Goal: Task Accomplishment & Management: Manage account settings

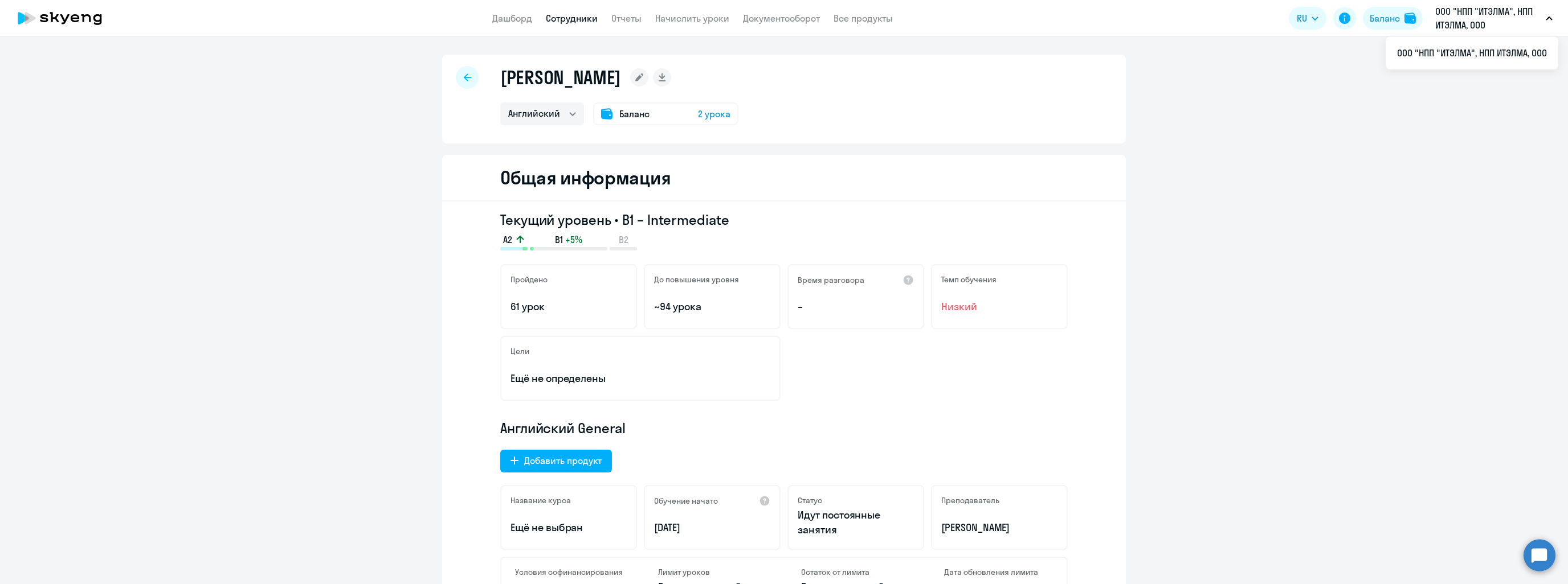
select select "english"
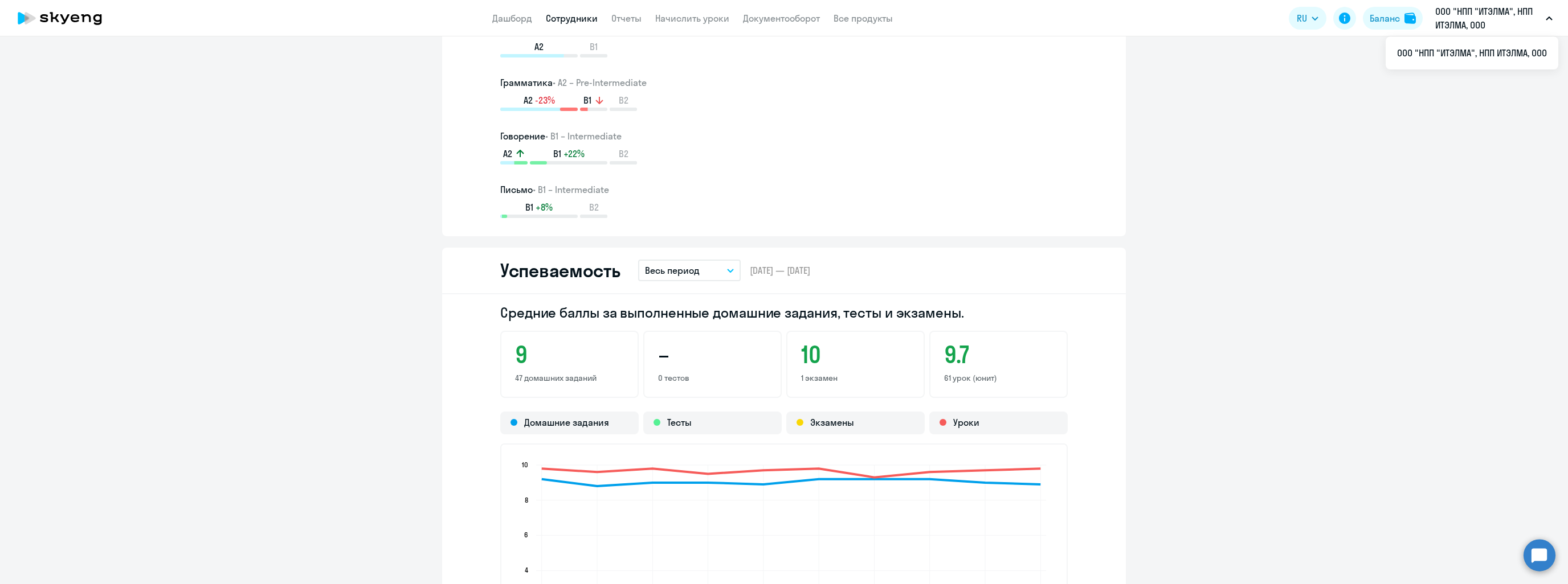
click at [551, 18] on link "Сотрудники" at bounding box center [572, 18] width 52 height 11
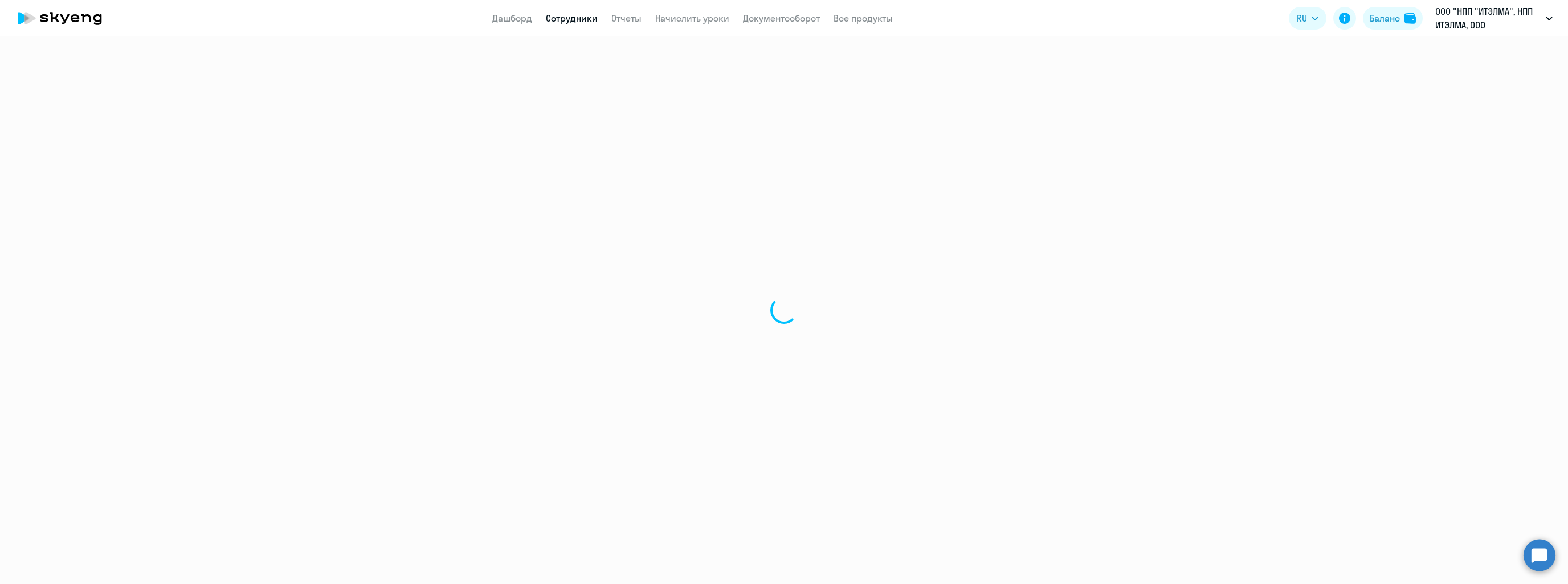
select select "30"
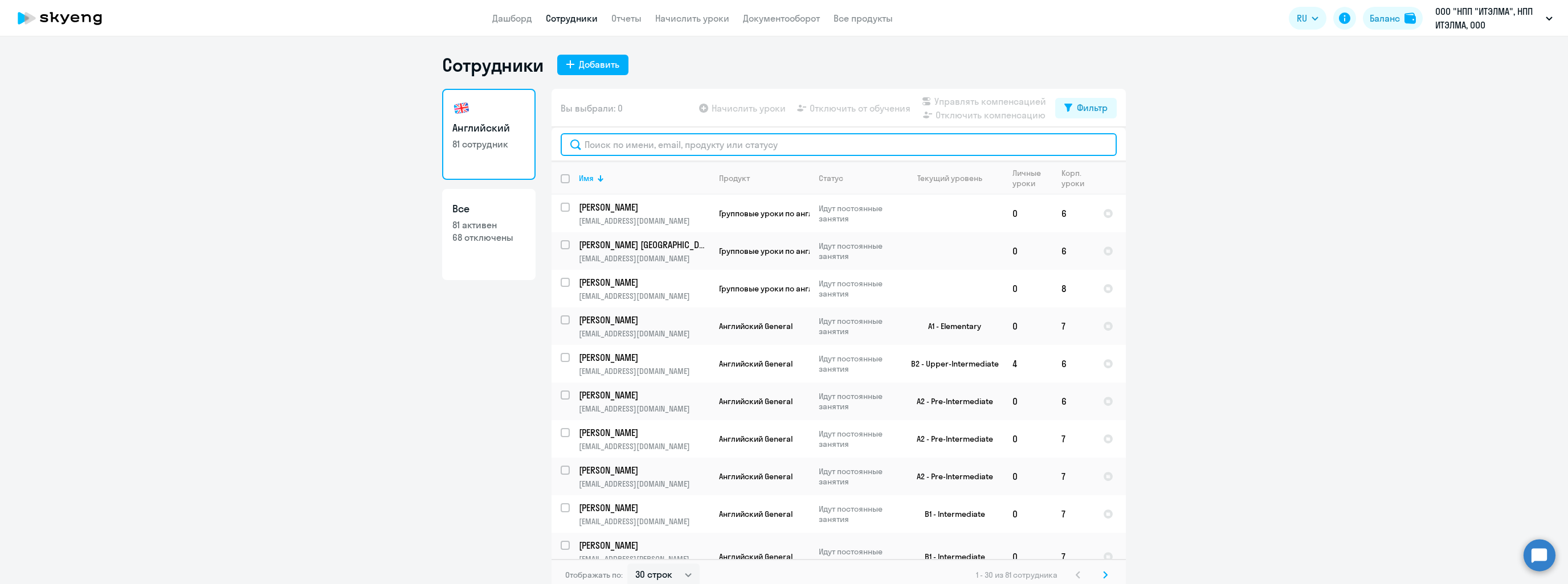
click at [656, 151] on input "text" at bounding box center [839, 145] width 556 height 23
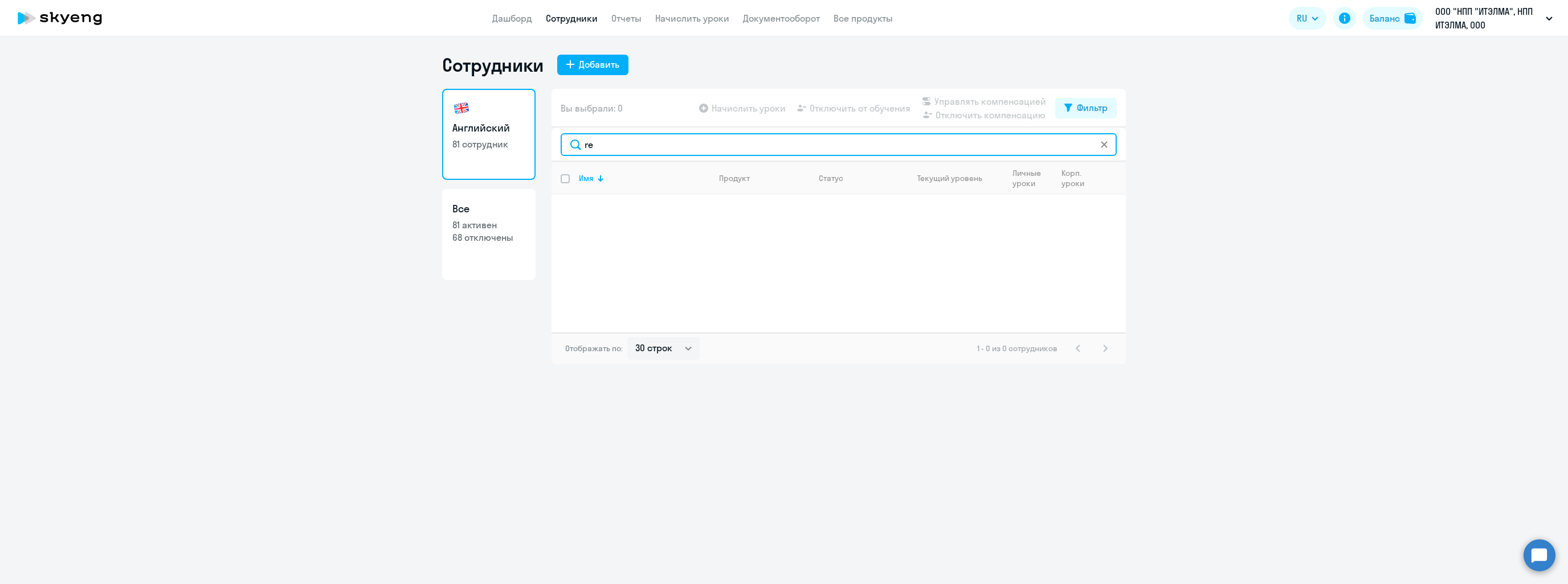
type input "r"
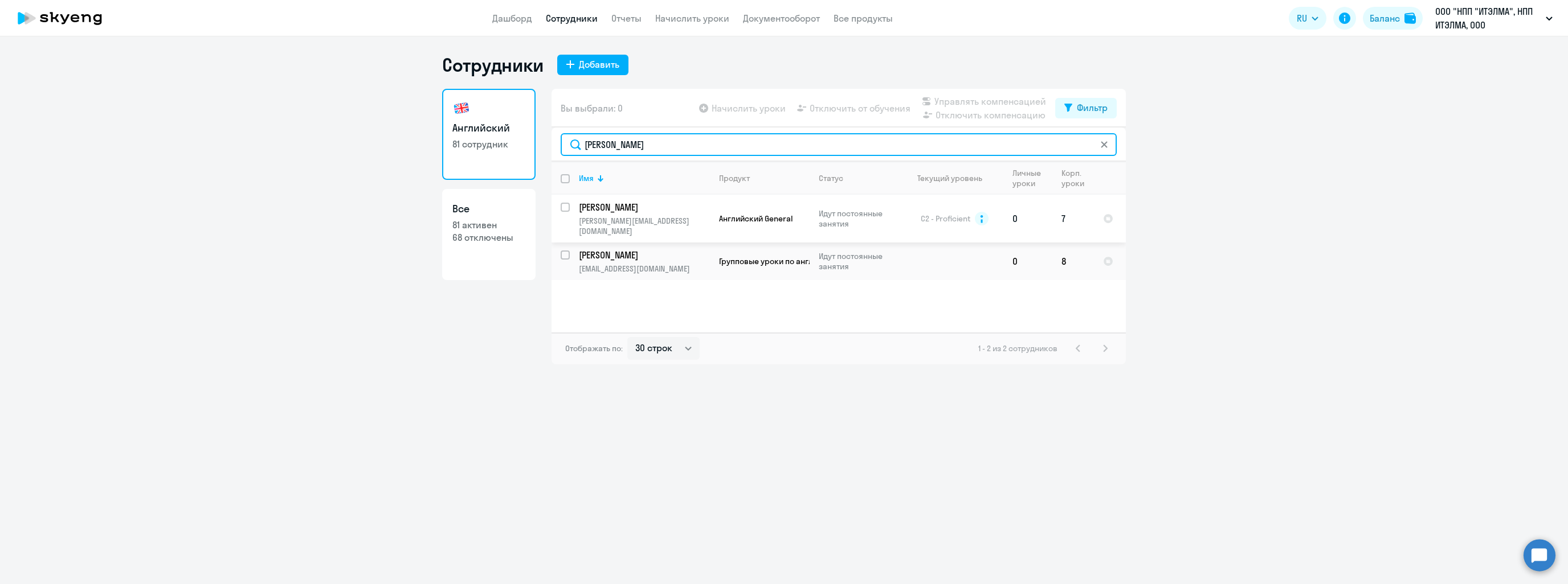
type input "[PERSON_NAME]"
click at [684, 209] on p "[PERSON_NAME]" at bounding box center [643, 207] width 129 height 13
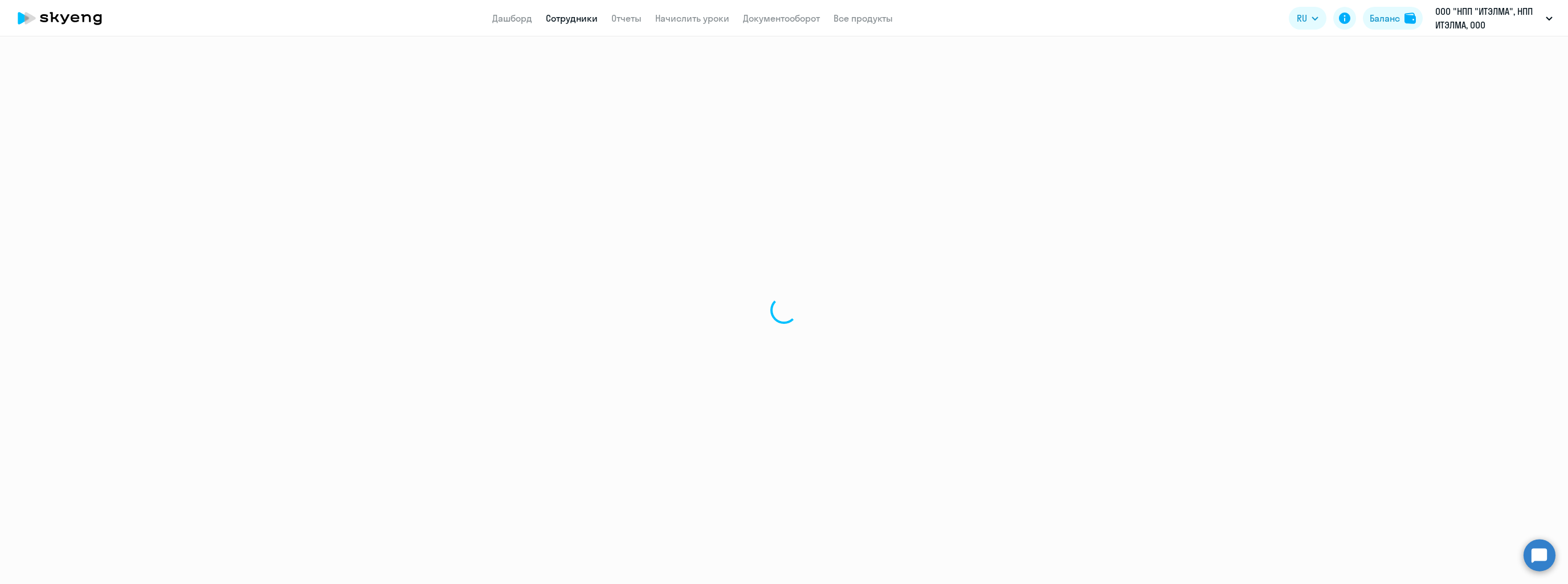
select select "english"
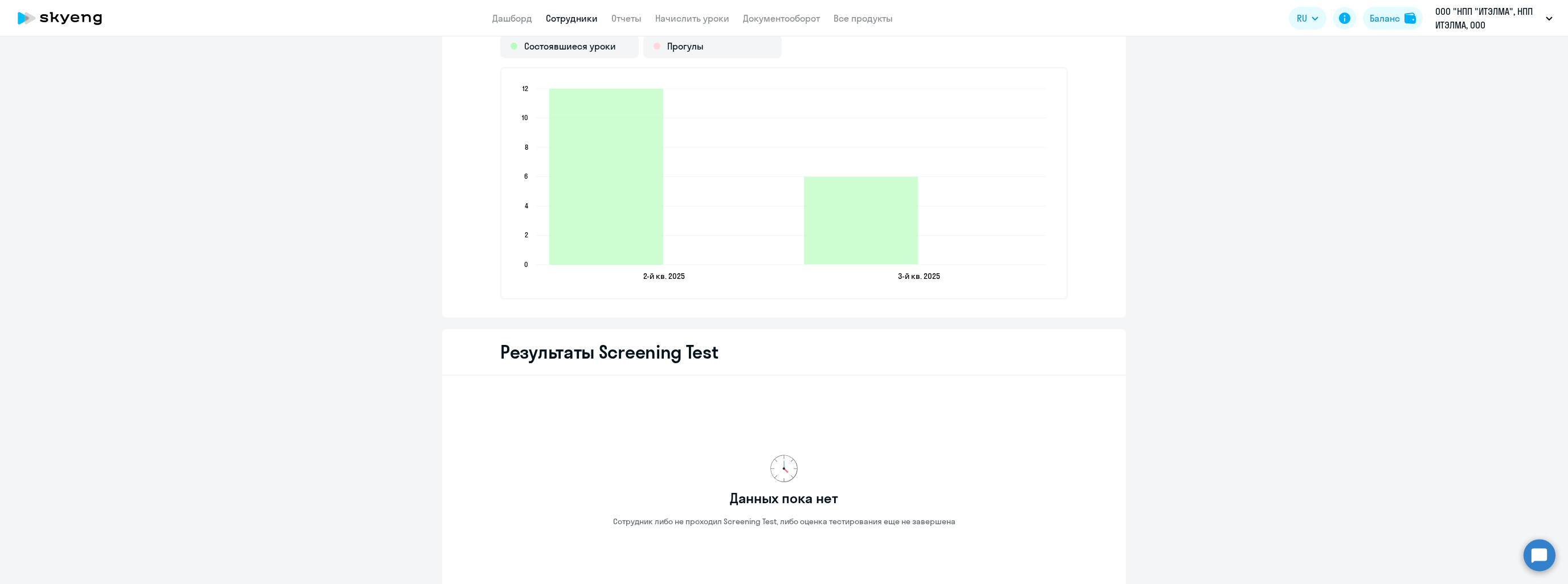
scroll to position [1647, 0]
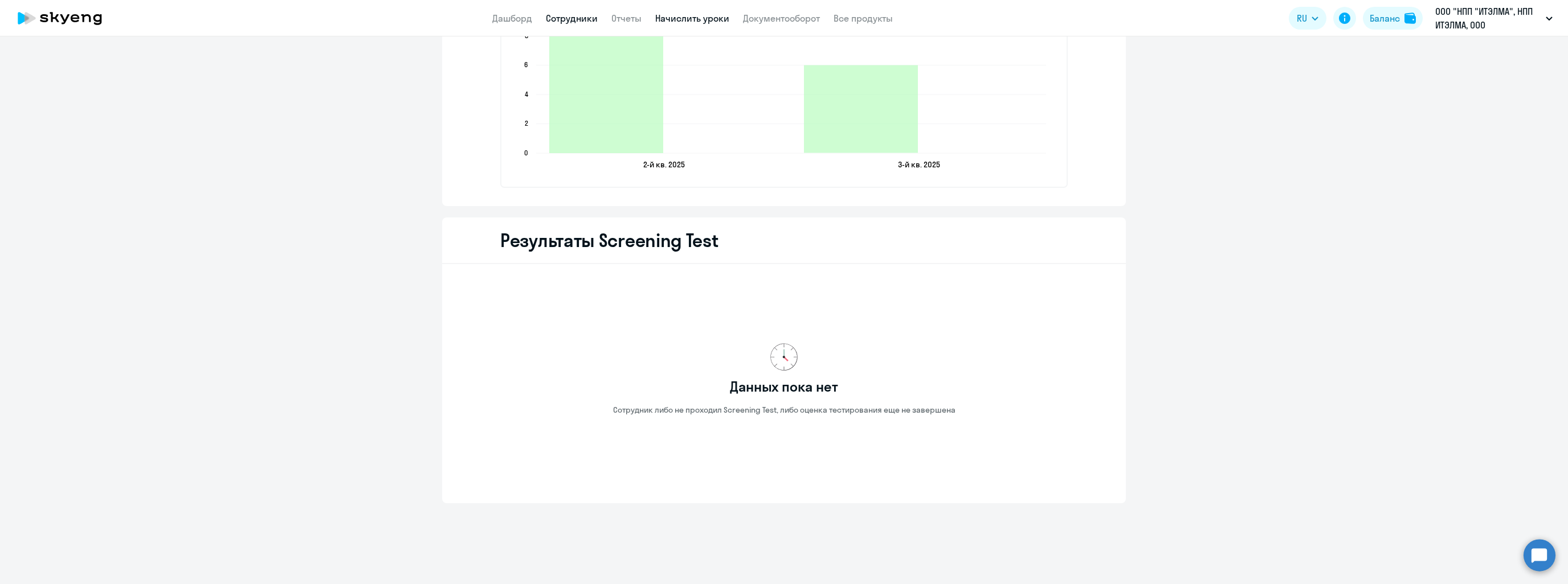
click at [675, 18] on link "Начислить уроки" at bounding box center [692, 18] width 74 height 11
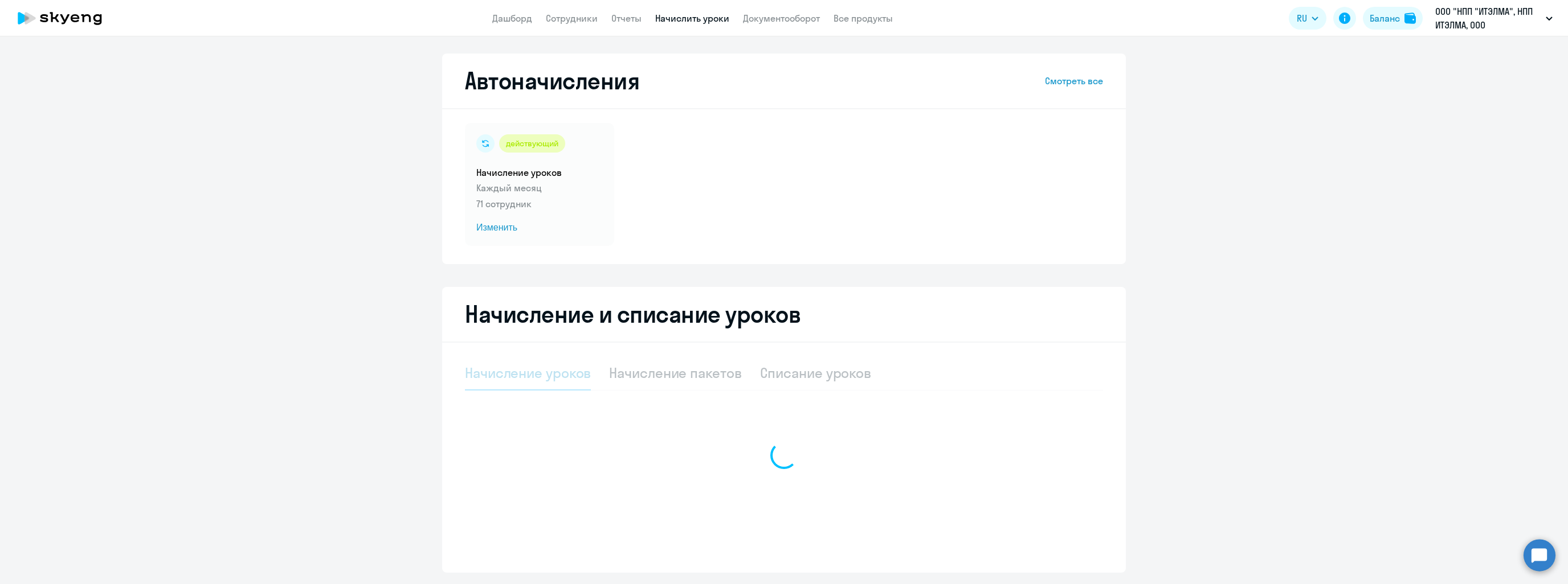
select select "10"
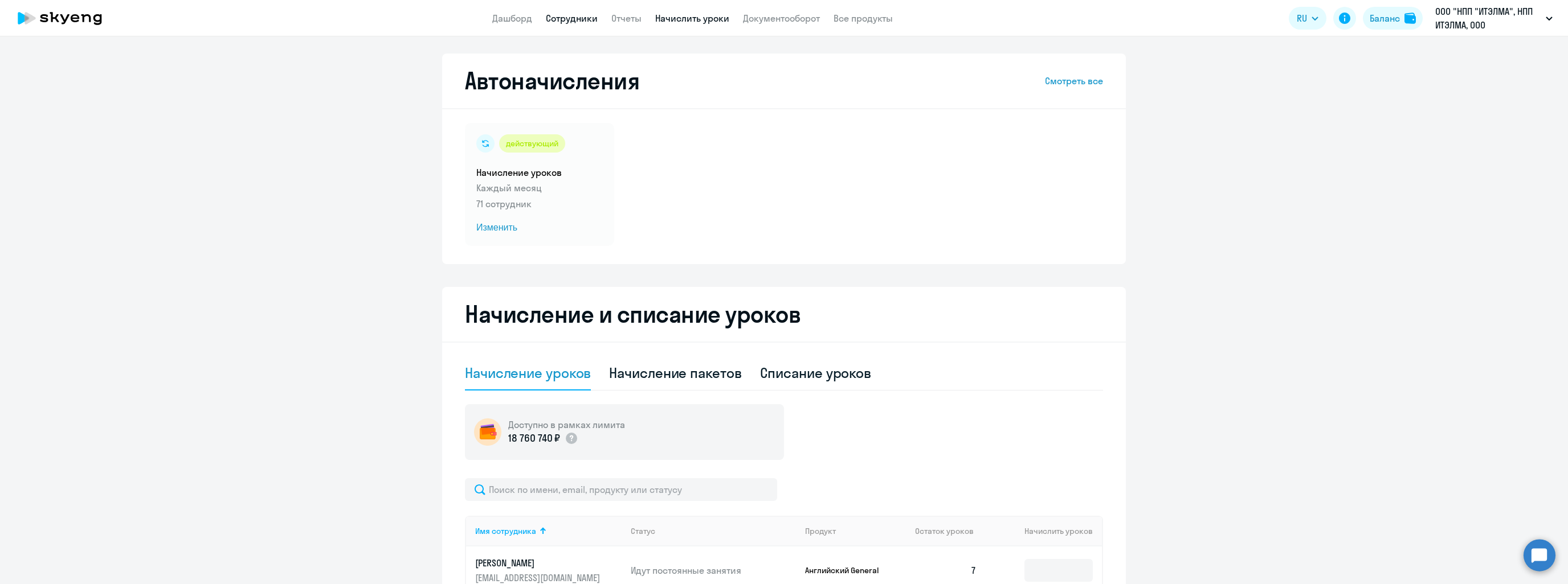
click at [549, 15] on link "Сотрудники" at bounding box center [572, 18] width 52 height 11
select select "30"
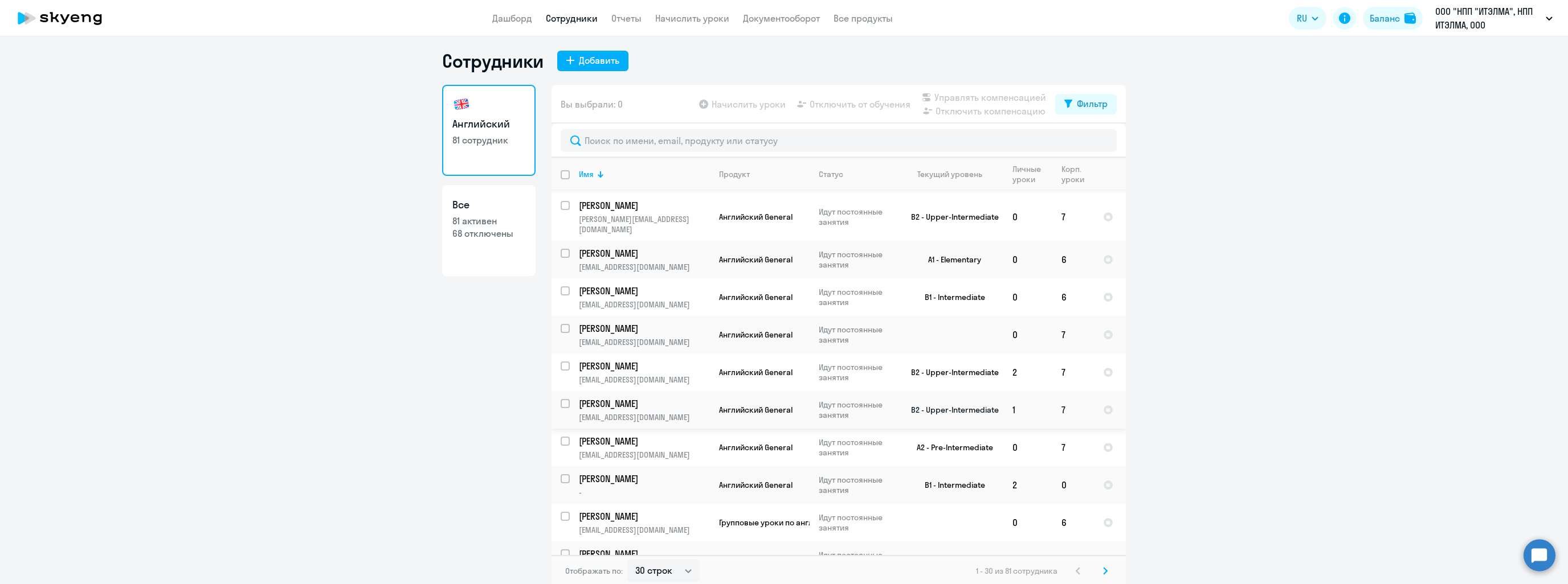
scroll to position [7, 0]
click at [1107, 570] on svg-icon at bounding box center [1106, 568] width 13 height 13
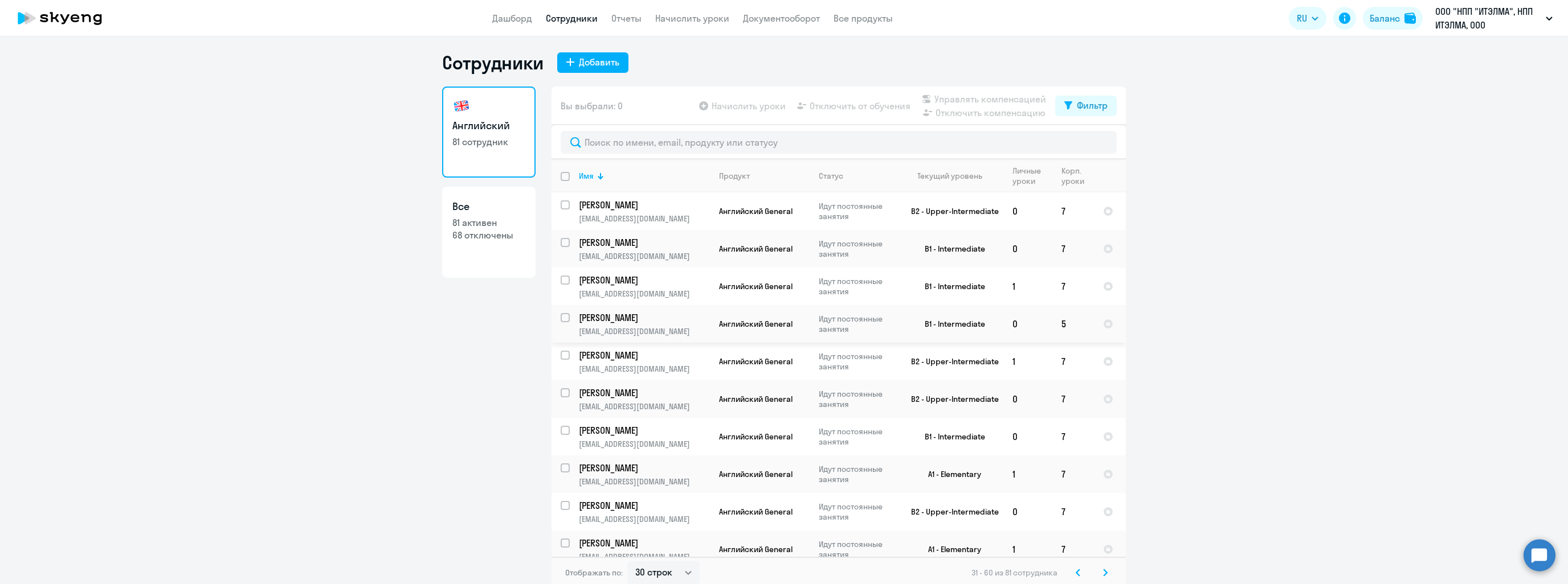
scroll to position [0, 0]
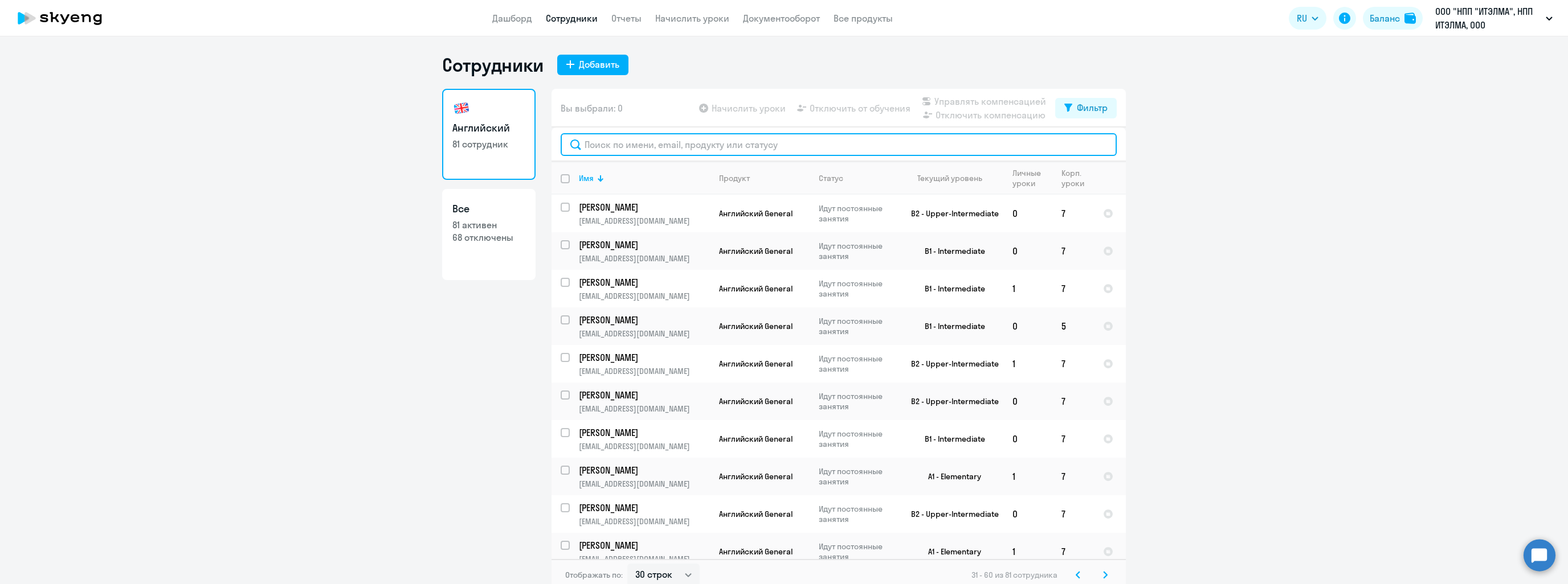
click at [642, 145] on input "text" at bounding box center [839, 145] width 556 height 23
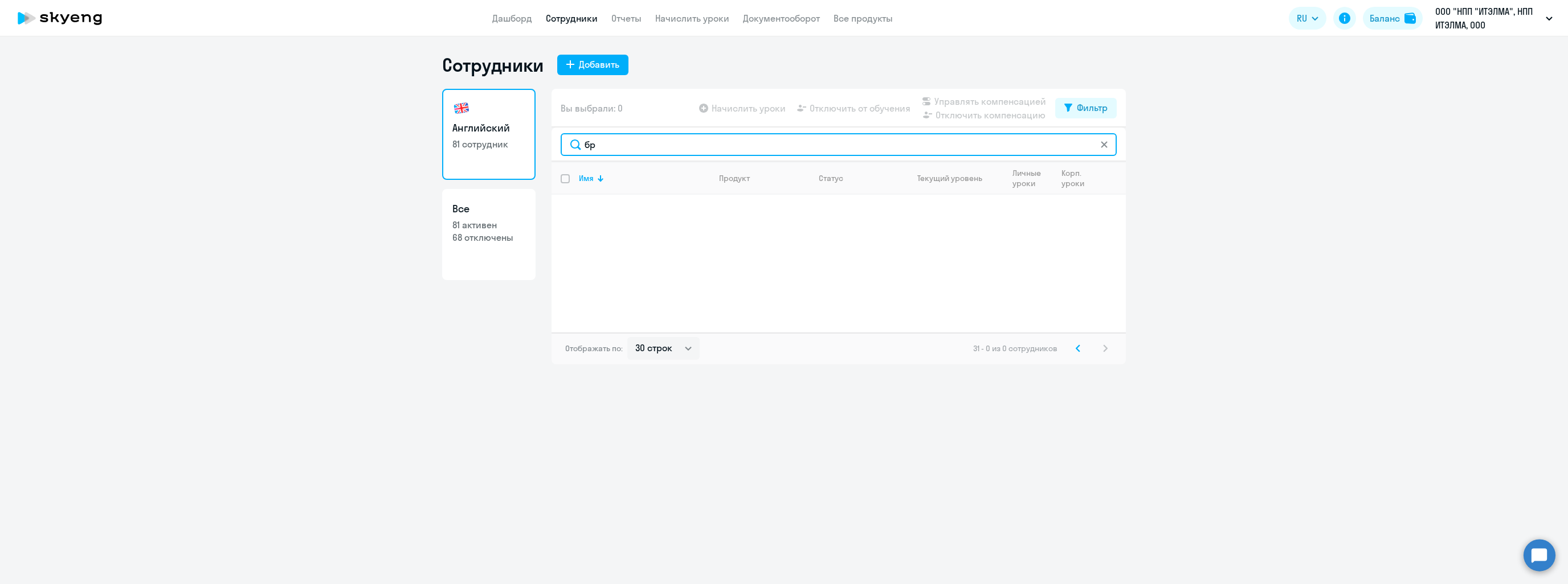
type input "б"
type input "[PERSON_NAME]"
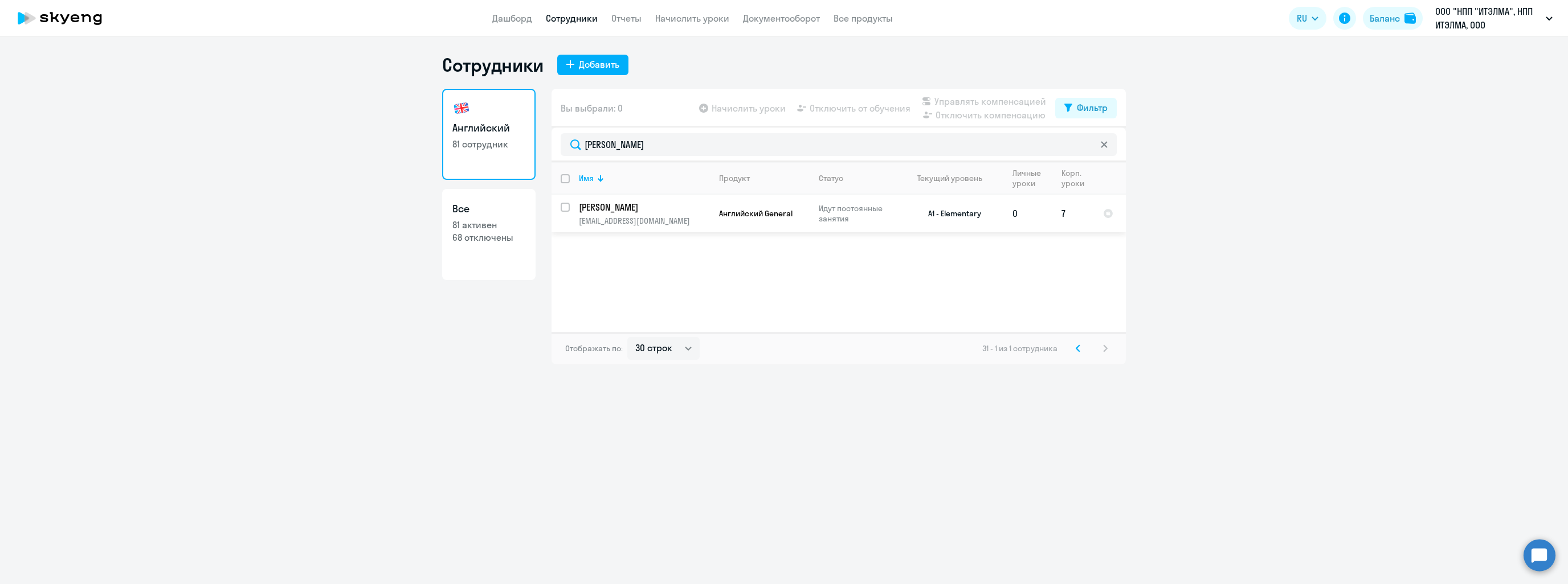
click at [569, 205] on input "select row 21823561" at bounding box center [572, 214] width 23 height 23
checkbox input "true"
click at [860, 107] on span "Отключить от обучения" at bounding box center [860, 108] width 101 height 13
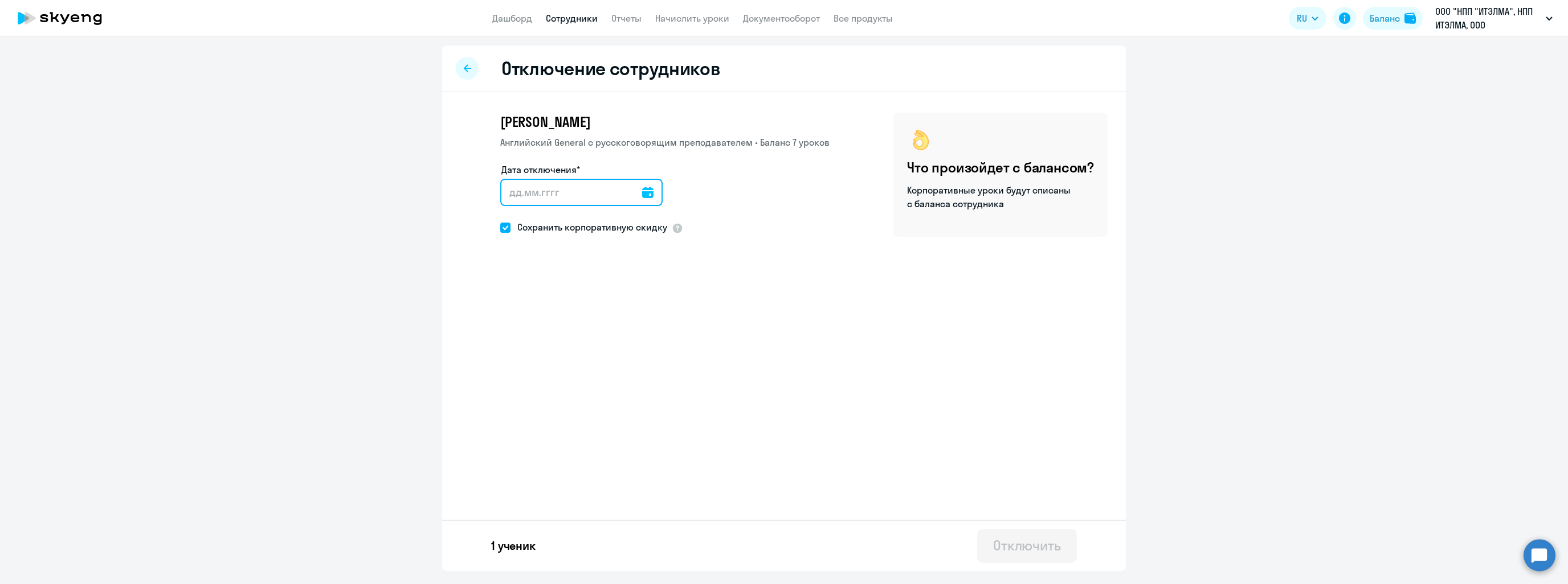
click at [636, 195] on input "Дата отключения*" at bounding box center [581, 192] width 162 height 28
click at [642, 191] on icon at bounding box center [648, 192] width 11 height 11
click at [561, 331] on span "13" at bounding box center [562, 325] width 20 height 20
type input "[DATE]"
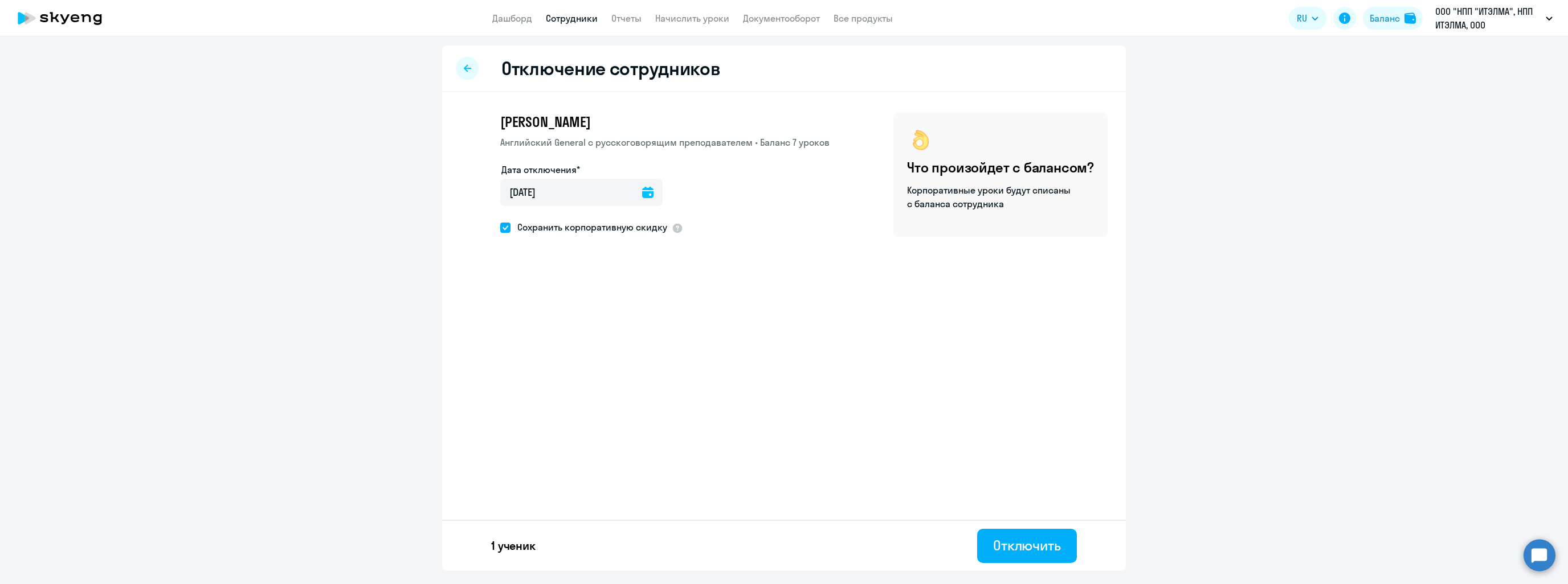
click at [510, 228] on span "Сохранить корпоративную скидку" at bounding box center [589, 227] width 156 height 13
click at [500, 228] on input "Сохранить корпоративную скидку" at bounding box center [500, 227] width 1 height 1
checkbox input "false"
click at [1035, 542] on div "Отключить" at bounding box center [1027, 545] width 68 height 18
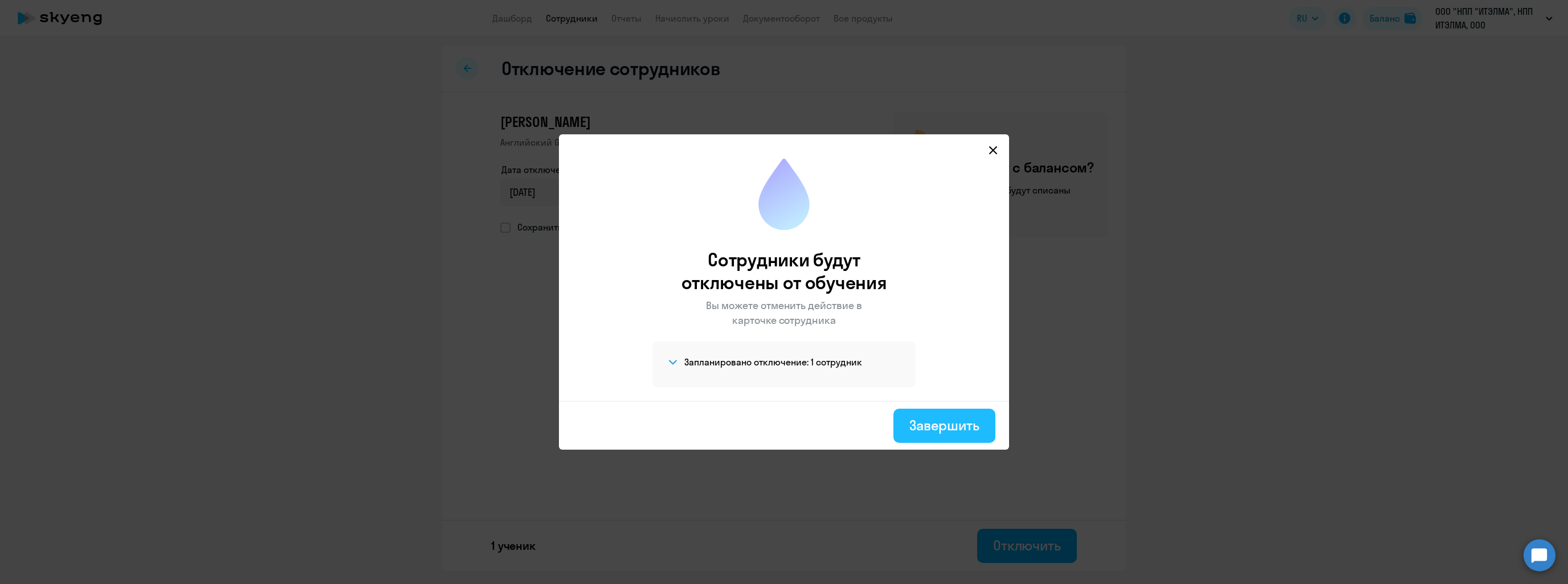
click at [958, 426] on div "Завершить" at bounding box center [944, 425] width 70 height 18
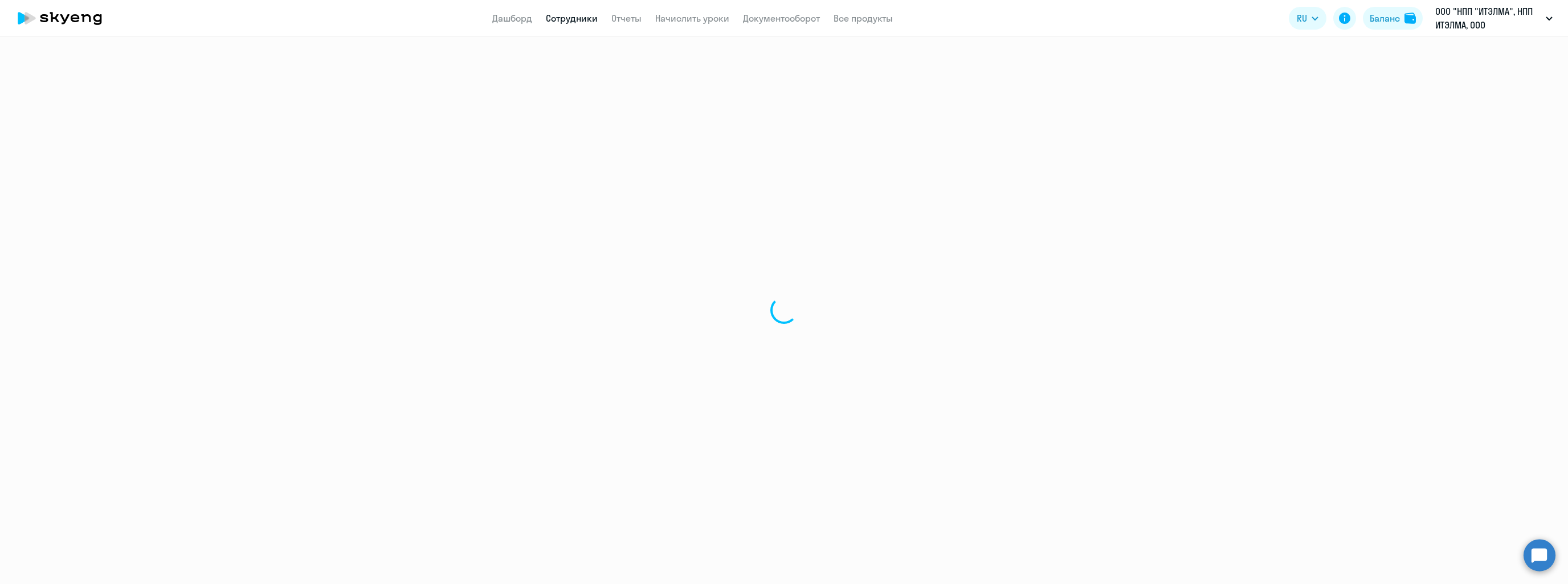
select select "30"
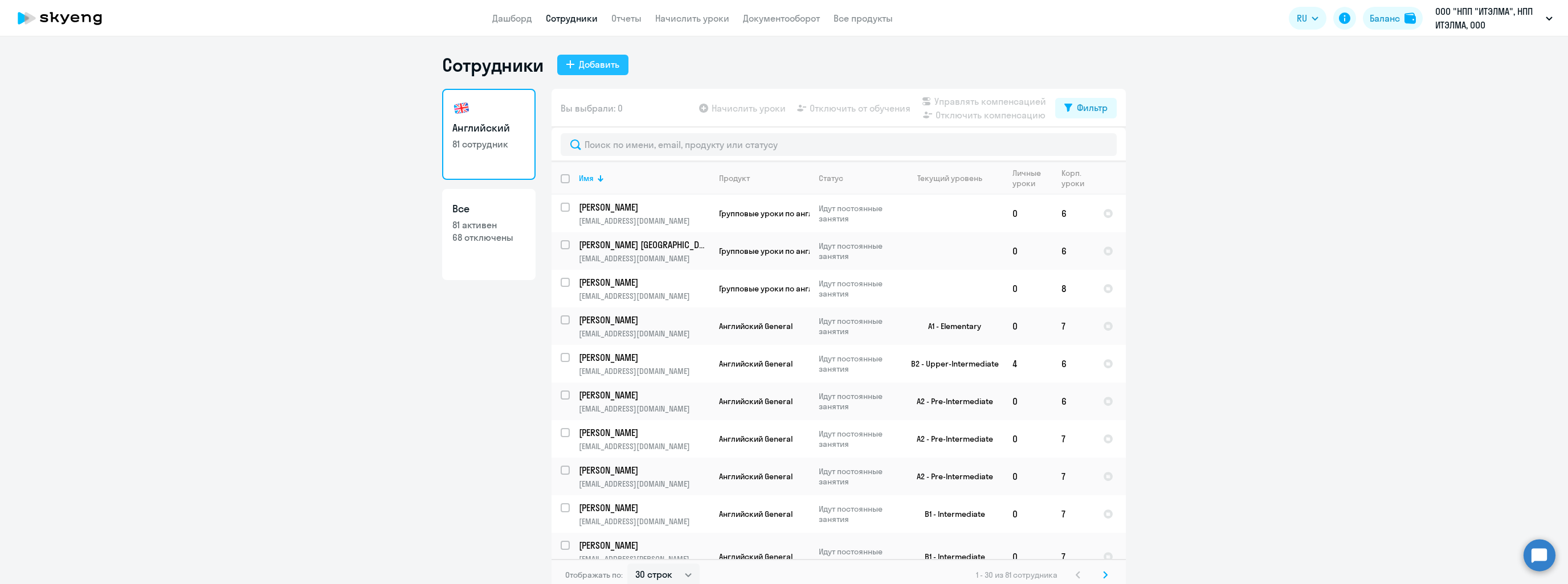
click at [584, 65] on div "Добавить" at bounding box center [599, 64] width 40 height 13
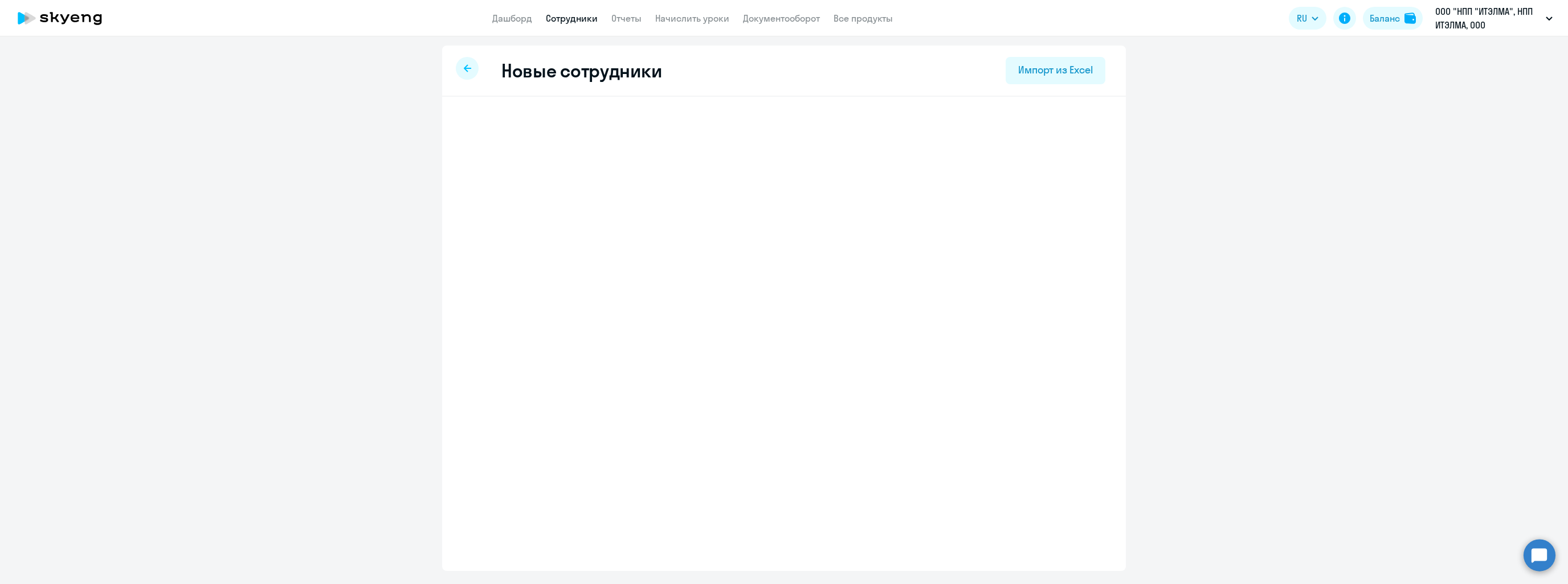
select select "english_adult_not_native_speaker"
select select "3"
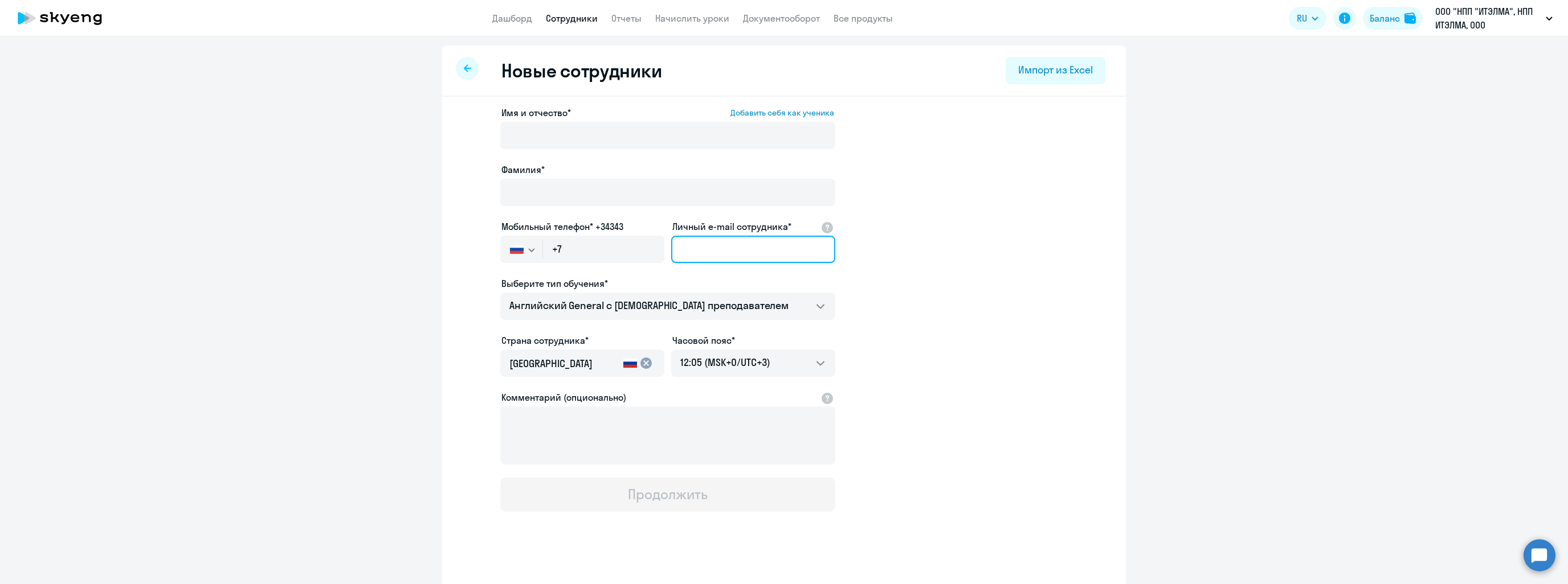
click at [696, 241] on input "Личный e-mail сотрудника*" at bounding box center [753, 249] width 164 height 28
paste input "[EMAIL_ADDRESS][DOMAIN_NAME]"
type input "[EMAIL_ADDRESS][DOMAIN_NAME]"
click at [591, 247] on input "+7" at bounding box center [604, 249] width 121 height 28
paste input "[PHONE_NUMBER]"
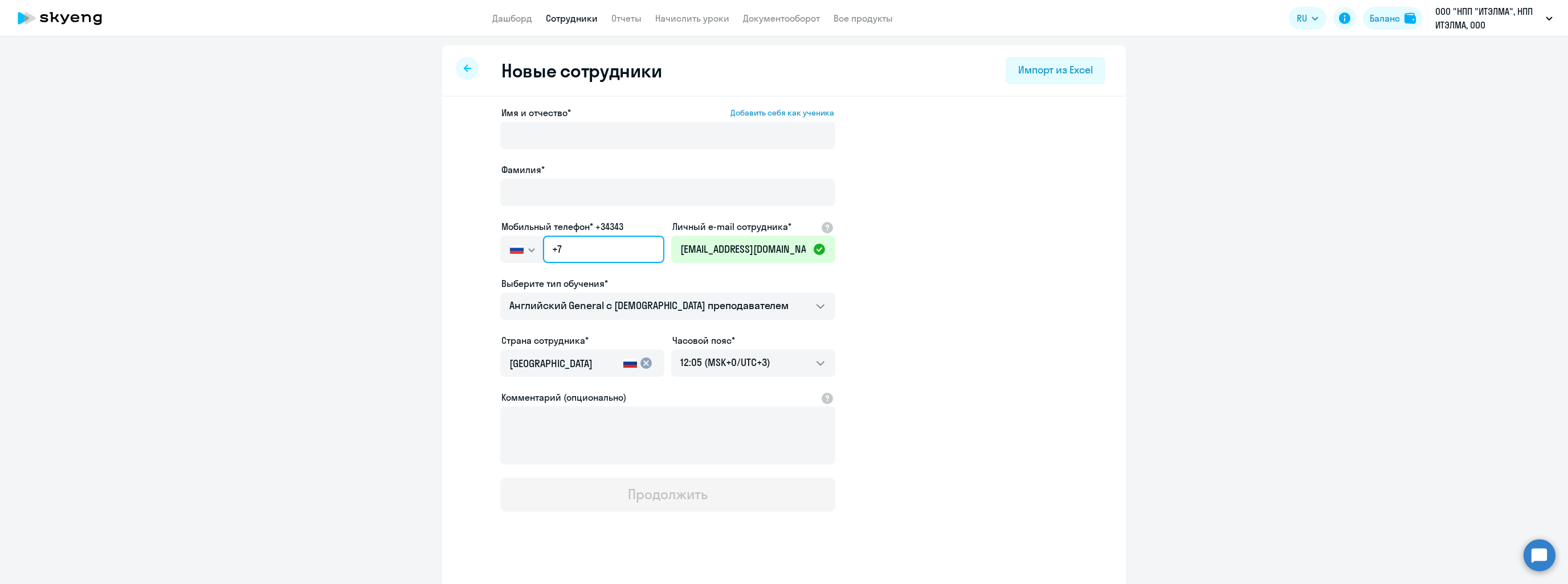
type input "[PHONE_NUMBER]"
click at [549, 131] on input "Имя и отчество* Добавить себя как ученика" at bounding box center [667, 135] width 335 height 28
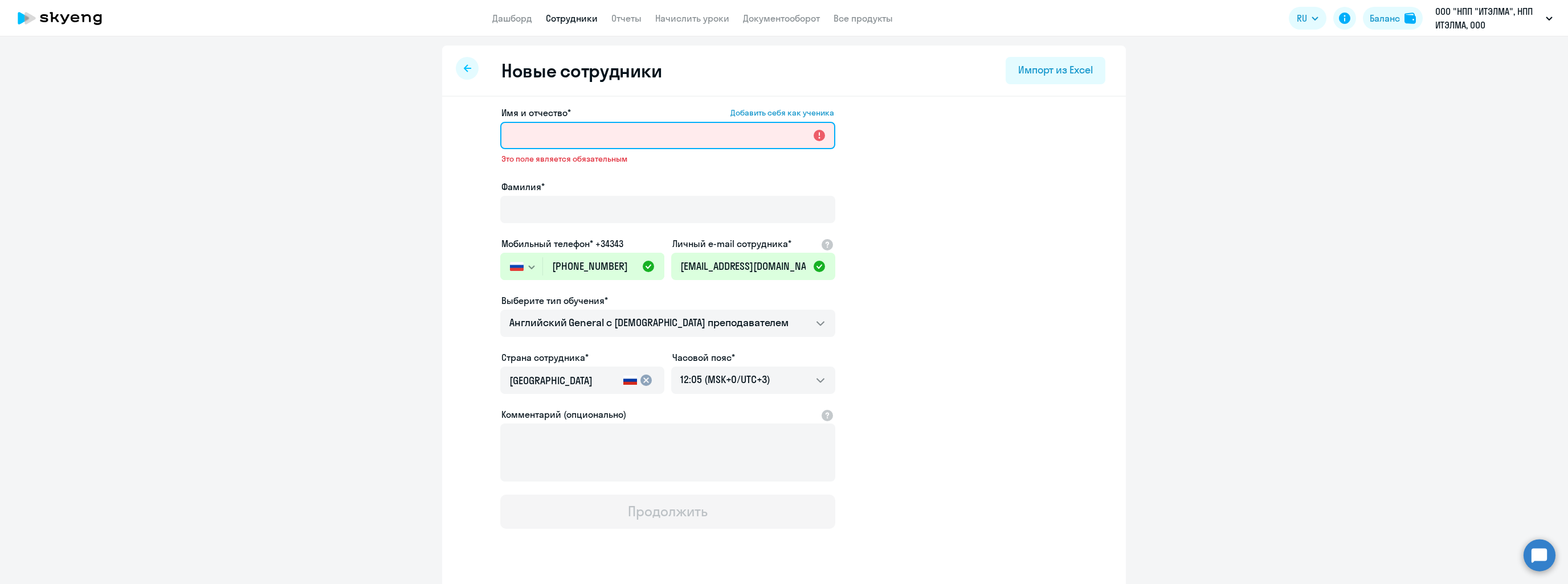
paste input "[PERSON_NAME]"
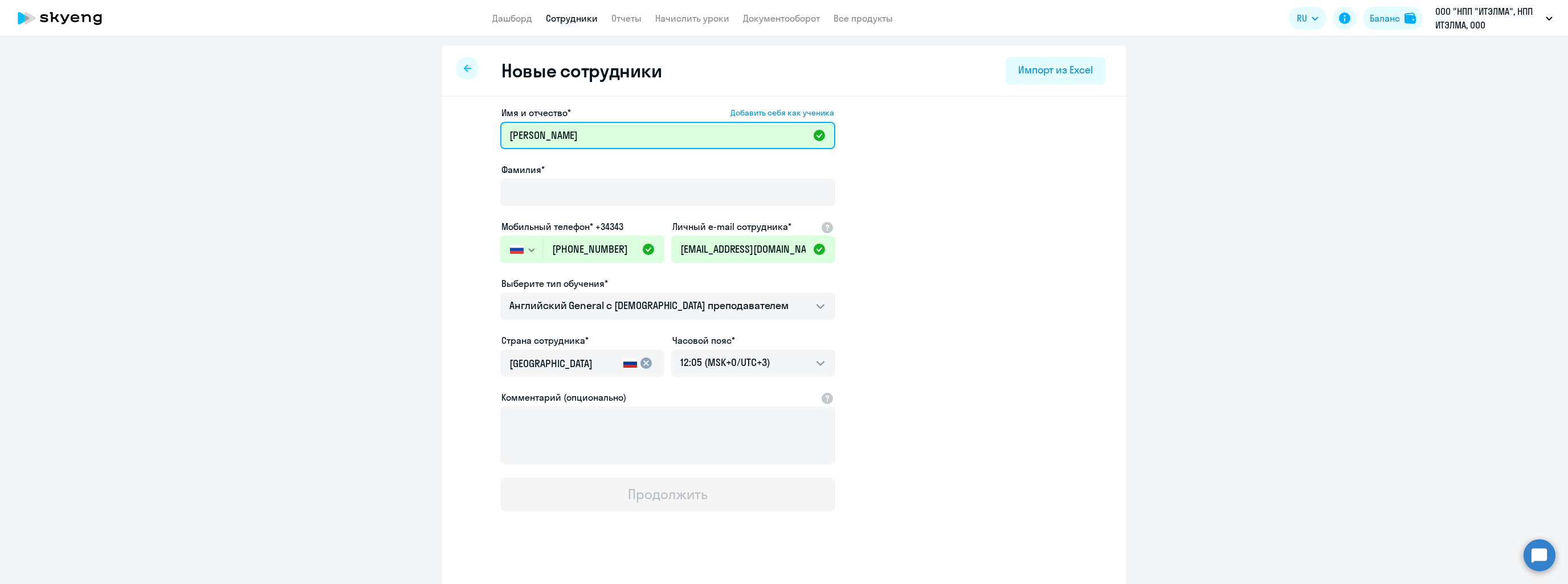
click at [558, 134] on input "[PERSON_NAME]" at bounding box center [667, 135] width 335 height 28
drag, startPoint x: 558, startPoint y: 134, endPoint x: 491, endPoint y: 138, distance: 67.1
click at [491, 138] on app-new-student-form "Имя и отчество* Добавить себя как ученика [PERSON_NAME]* Мобильный телефон* +34…" at bounding box center [784, 309] width 647 height 406
type input "[PERSON_NAME]"
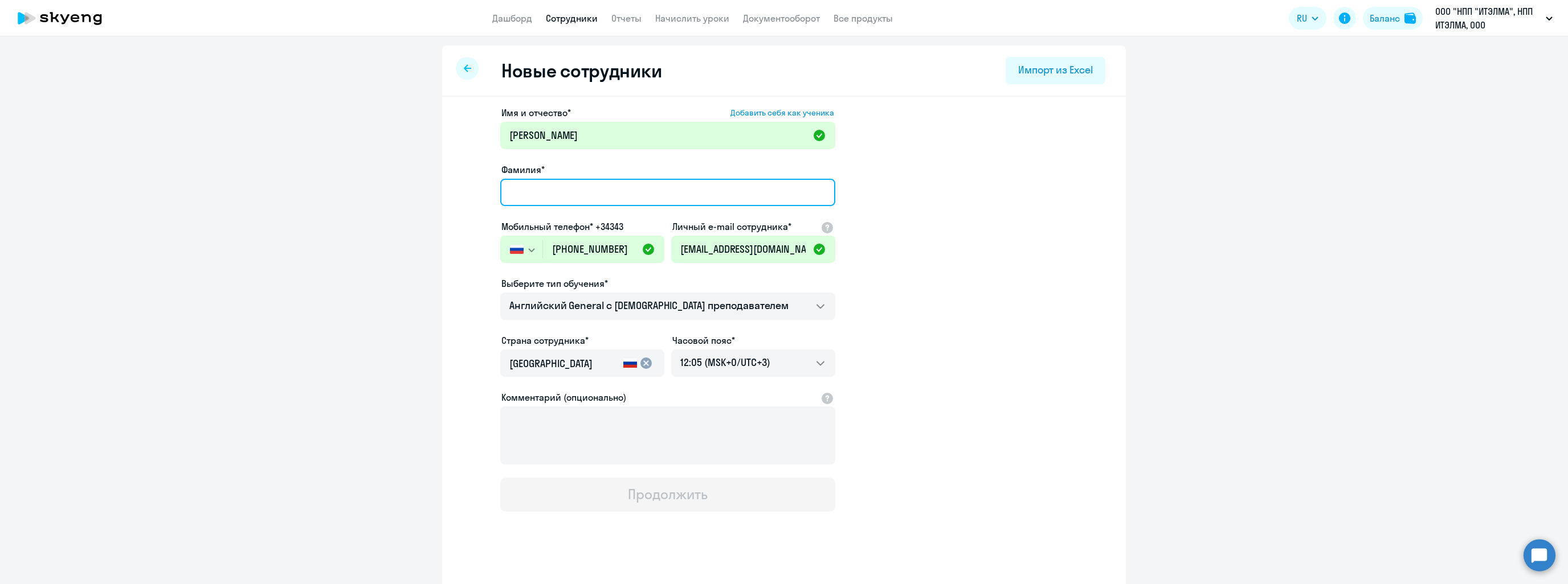
click at [522, 182] on input "Фамилия*" at bounding box center [667, 192] width 335 height 28
paste input "[PERSON_NAME]"
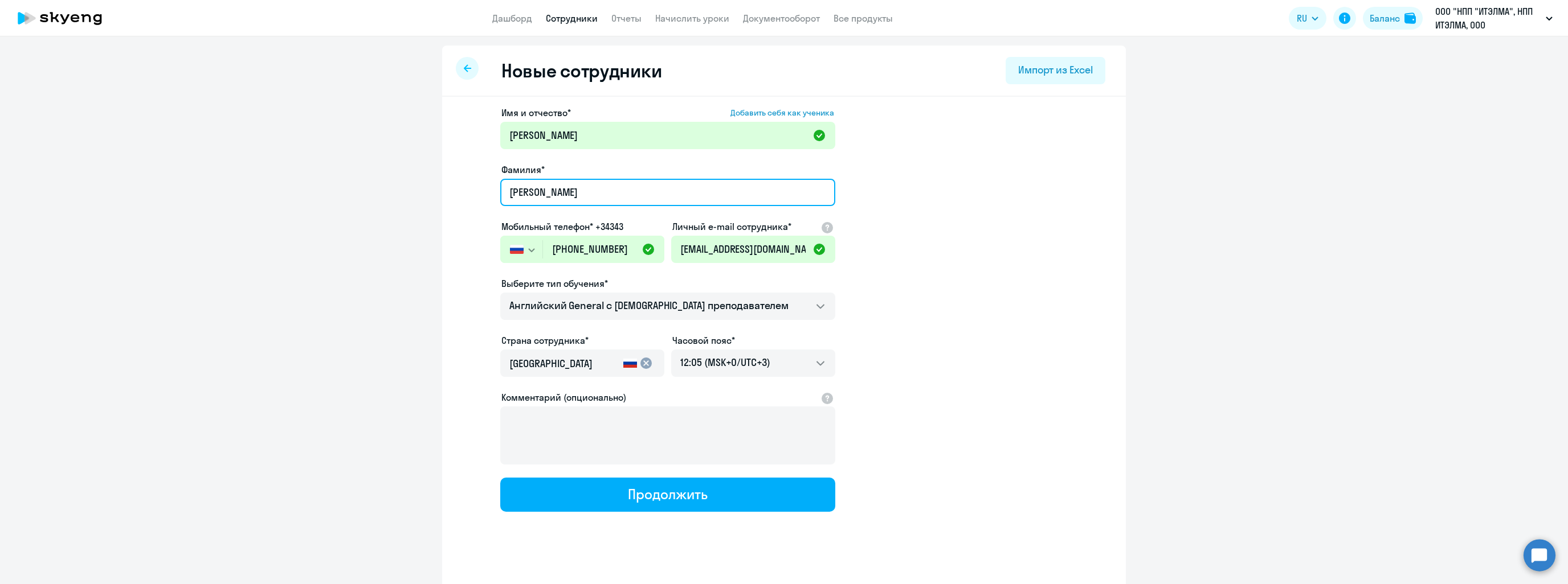
type input "[PERSON_NAME]"
